Goal: Task Accomplishment & Management: Manage account settings

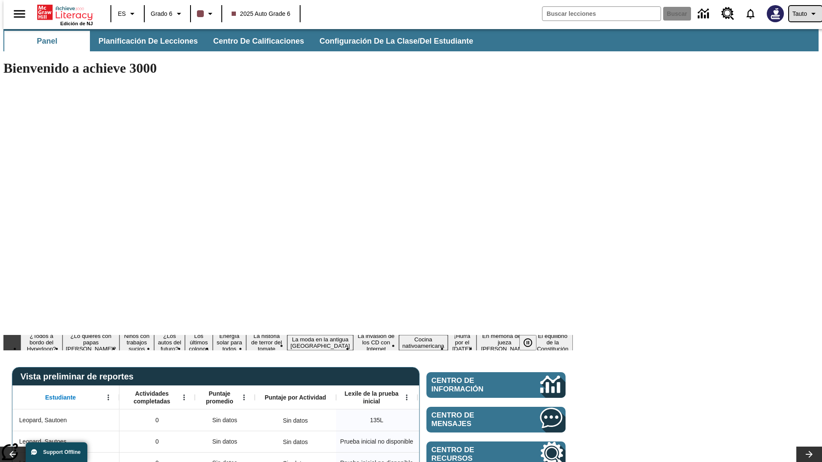
click at [801, 14] on span "Tauto" at bounding box center [799, 13] width 15 height 9
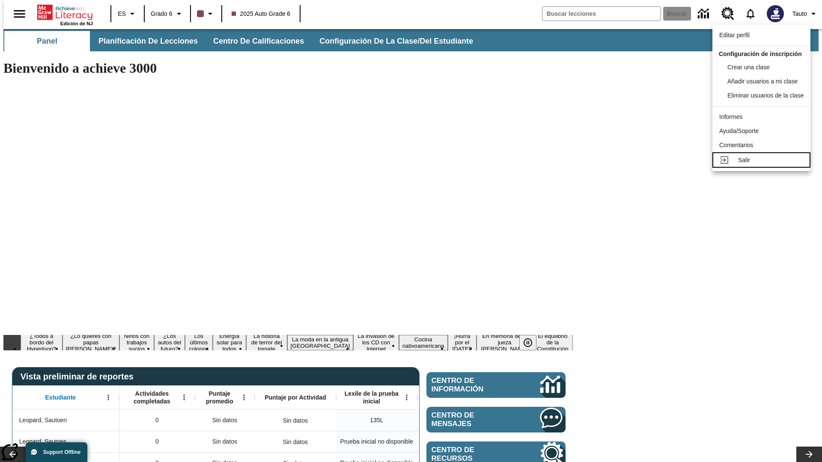
click at [764, 165] on div "Salir" at bounding box center [770, 160] width 65 height 9
